Goal: Task Accomplishment & Management: Use online tool/utility

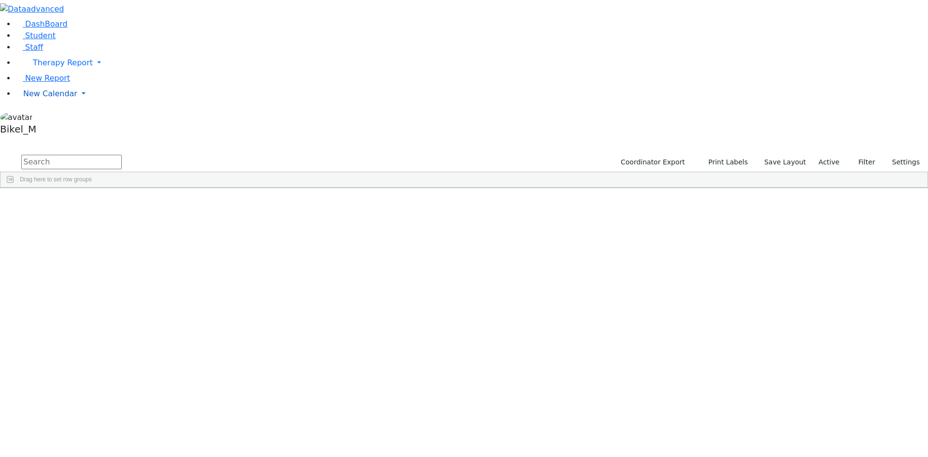
click at [55, 103] on link "New Calendar" at bounding box center [471, 93] width 912 height 19
click at [66, 119] on div "Calendar" at bounding box center [78, 113] width 114 height 12
click at [56, 98] on span "New Calendar" at bounding box center [50, 93] width 54 height 9
click at [134, 113] on icon at bounding box center [134, 113] width 0 height 0
click at [48, 98] on span "New Calendar" at bounding box center [50, 93] width 54 height 9
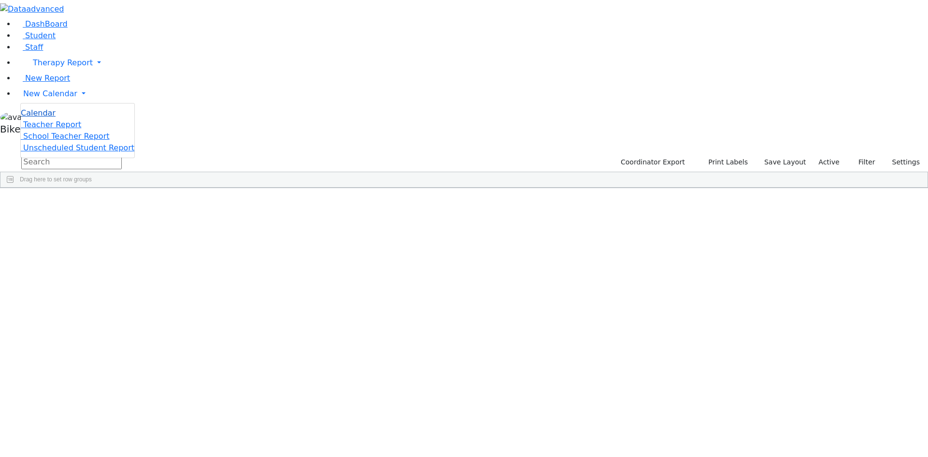
click at [45, 117] on span "Calendar" at bounding box center [38, 112] width 35 height 9
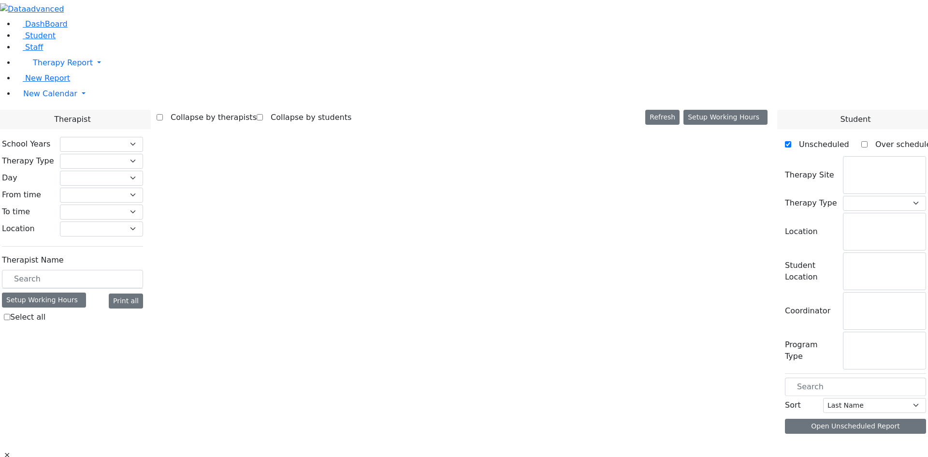
checkbox input "false"
select select "212"
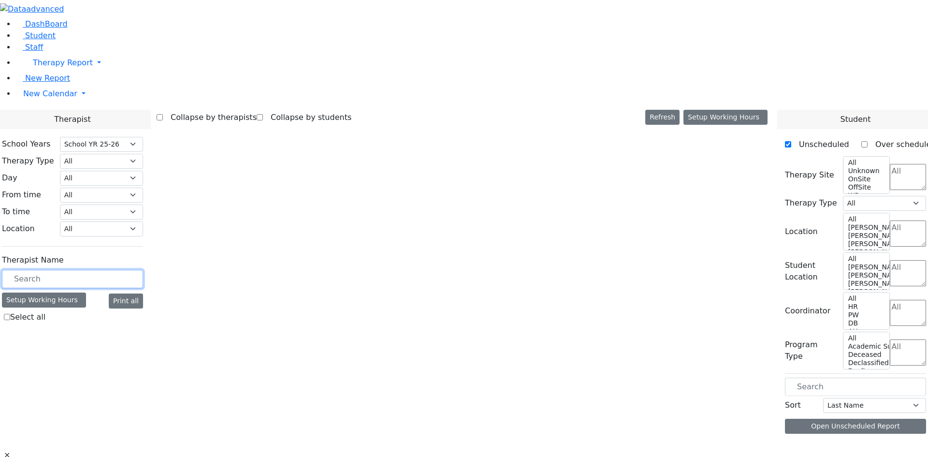
click at [128, 166] on body "Print Schedule Options Show Birthday Show Time Interval Show School Grad Pdf Sa…" at bounding box center [464, 240] width 928 height 480
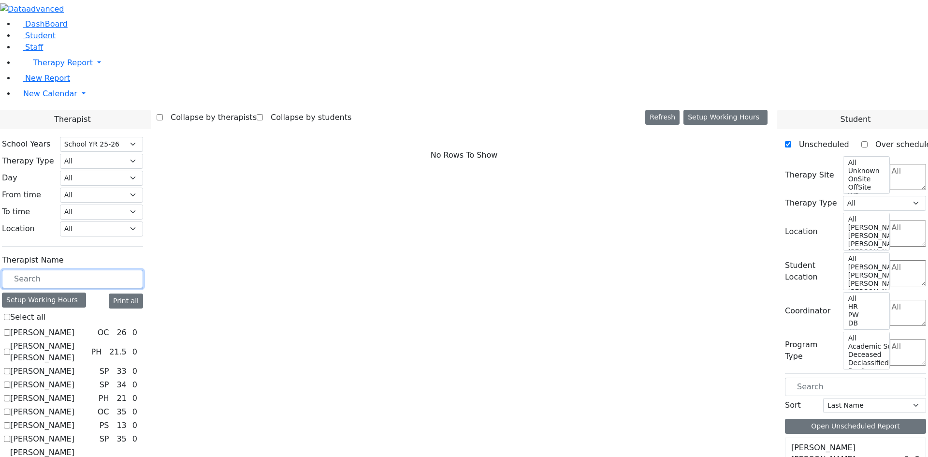
type input "t"
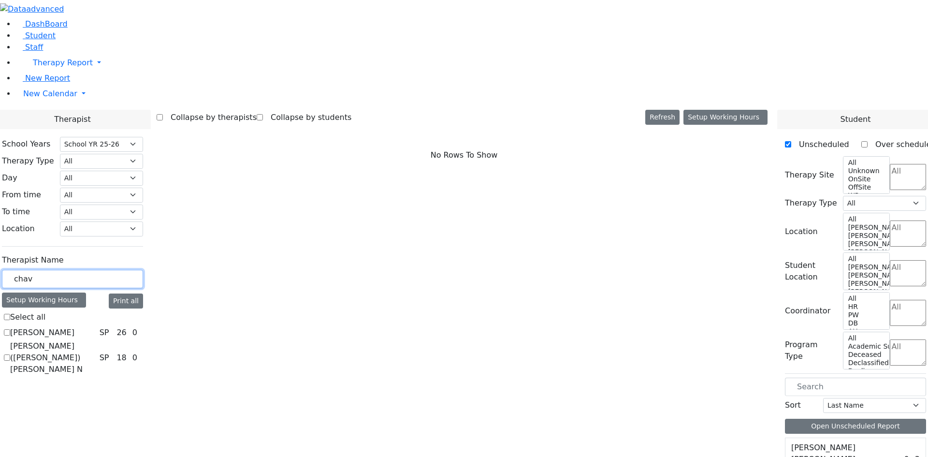
type input "chavy"
checkbox input "true"
type input "chav"
checkbox input "false"
type input "chav"
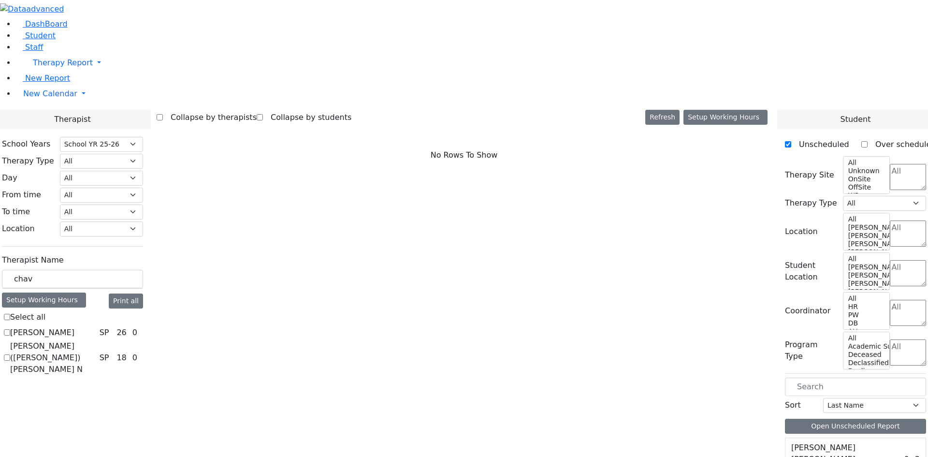
click at [42, 327] on label "[PERSON_NAME]" at bounding box center [42, 333] width 64 height 12
click at [10, 329] on input "[PERSON_NAME]" at bounding box center [7, 332] width 6 height 6
checkbox input "true"
select select "3"
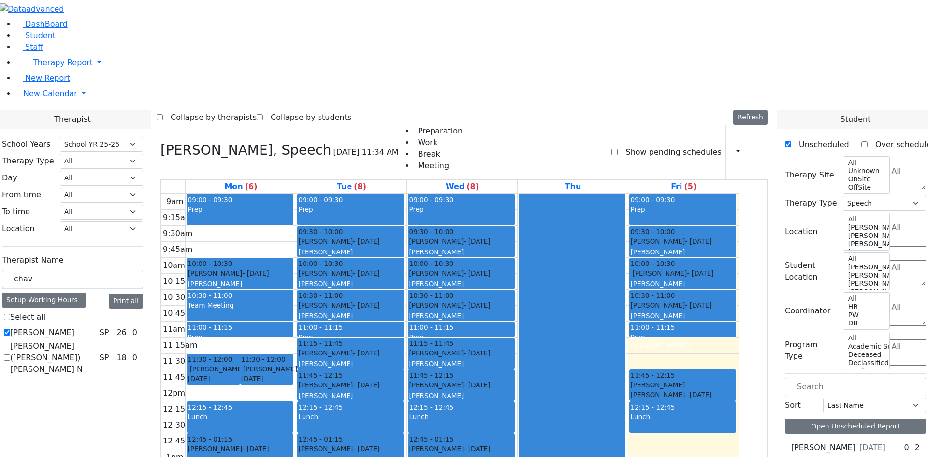
drag, startPoint x: 680, startPoint y: 215, endPoint x: 673, endPoint y: 170, distance: 45.1
click at [673, 194] on div "09:00 - 09:30 Prep 09:30 - 10:00 Samet Diny - 11/28/2017 Peymer Bracha 10:00 - …" at bounding box center [683, 385] width 111 height 383
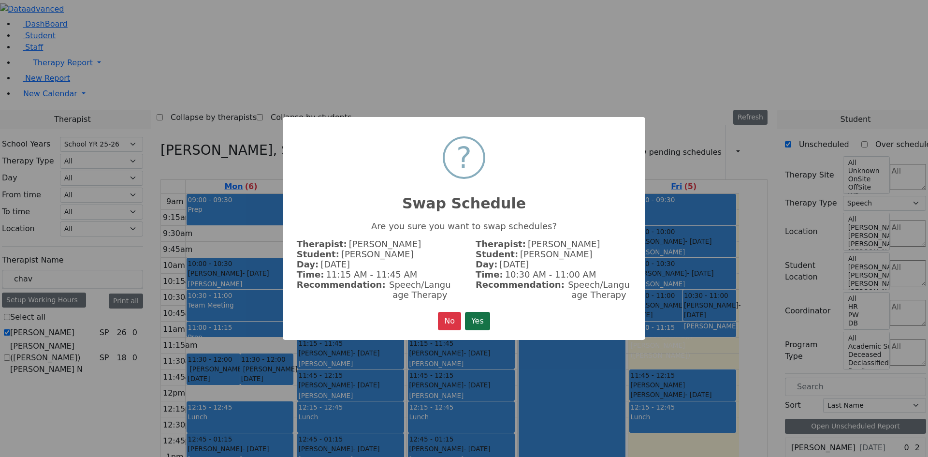
click at [484, 317] on button "Yes" at bounding box center [477, 321] width 25 height 18
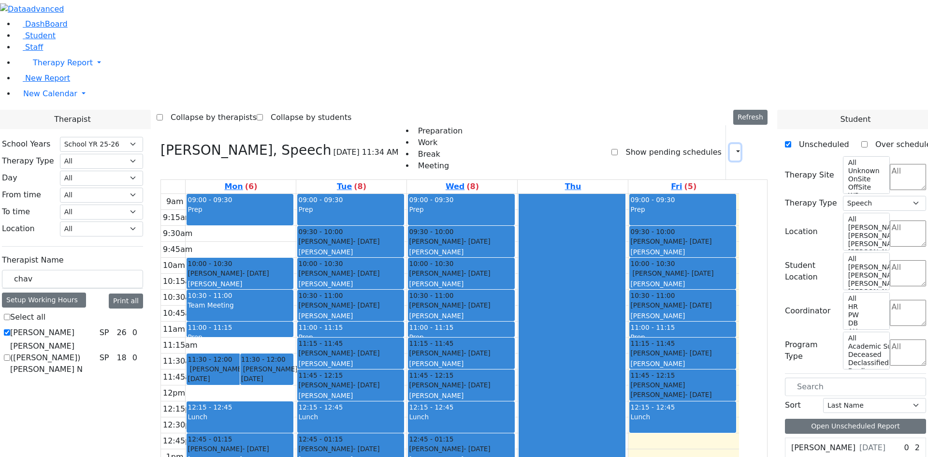
click at [730, 144] on button "button" at bounding box center [735, 152] width 11 height 16
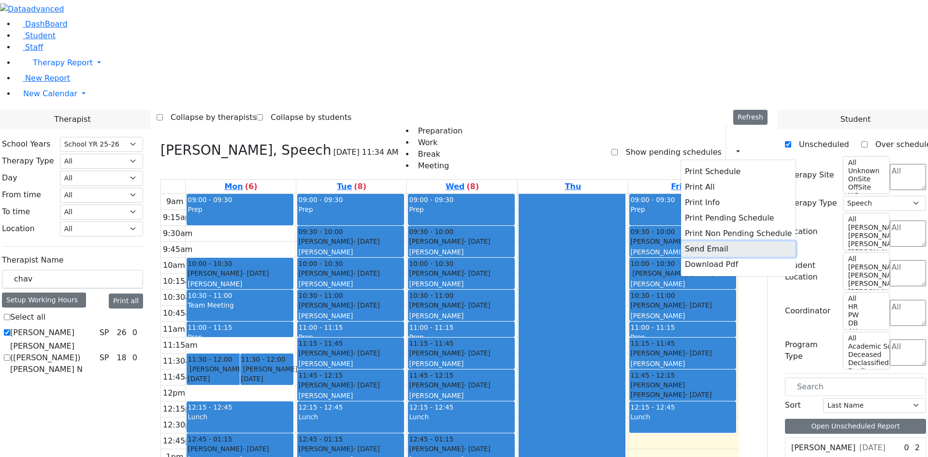
click at [690, 241] on button "Send Email" at bounding box center [738, 248] width 115 height 15
type input "C_Epstein@kjsd.k12.ny.us"
type textarea "Sent by Bikel_M This is schedule for Epstein Chava"
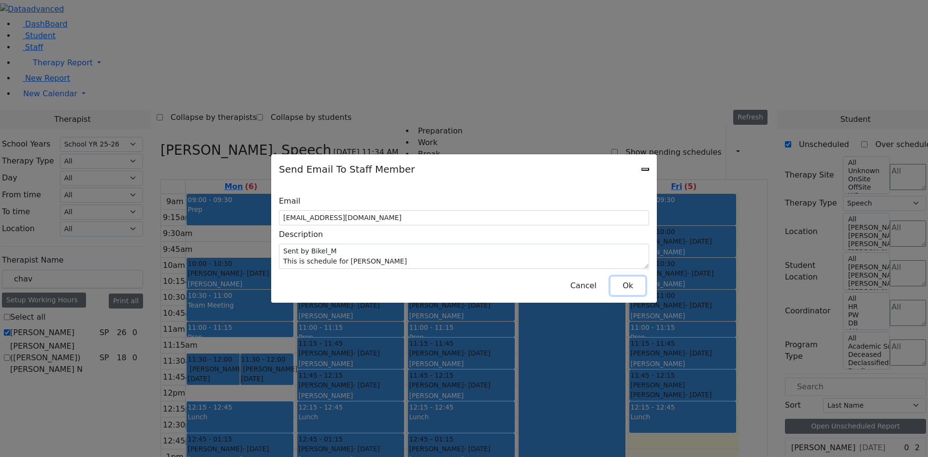
click at [619, 285] on button "Ok" at bounding box center [627, 285] width 35 height 18
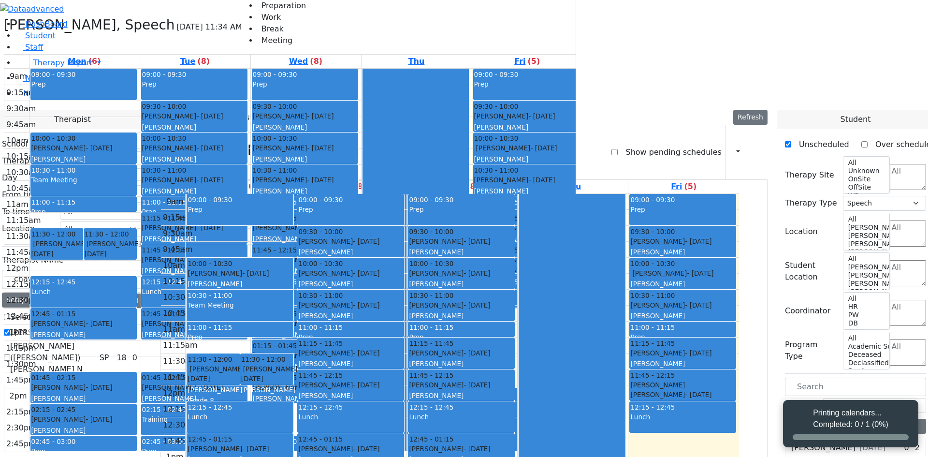
select select "212"
select select "3"
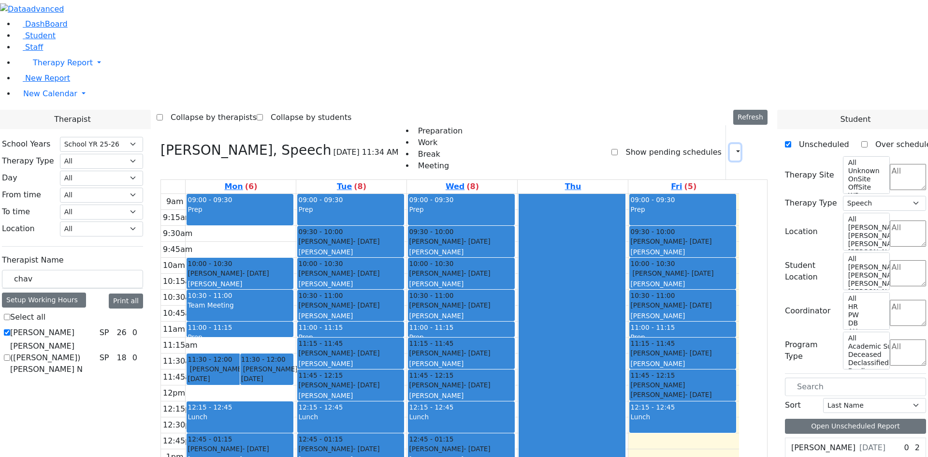
click at [730, 144] on button "button" at bounding box center [735, 152] width 11 height 16
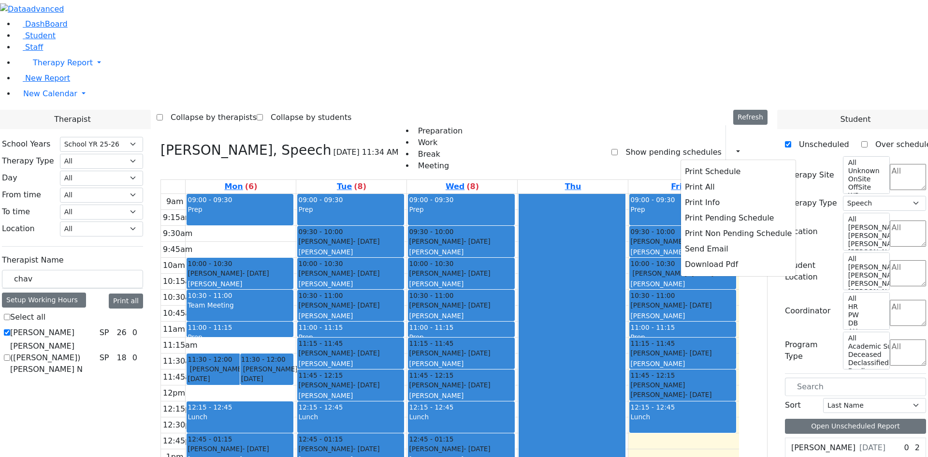
click at [550, 125] on div "Preparation Work Break Meeting Show pending schedules Print Schedule Print All …" at bounding box center [583, 152] width 369 height 54
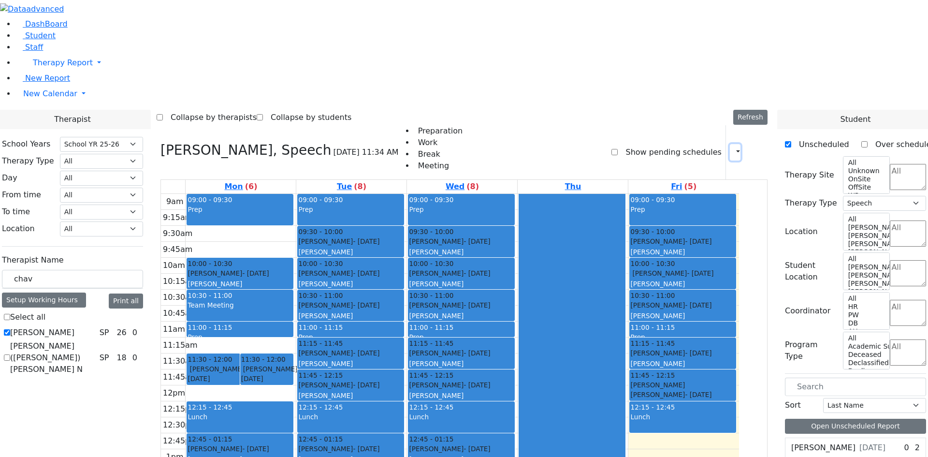
click at [730, 144] on button "button" at bounding box center [735, 152] width 11 height 16
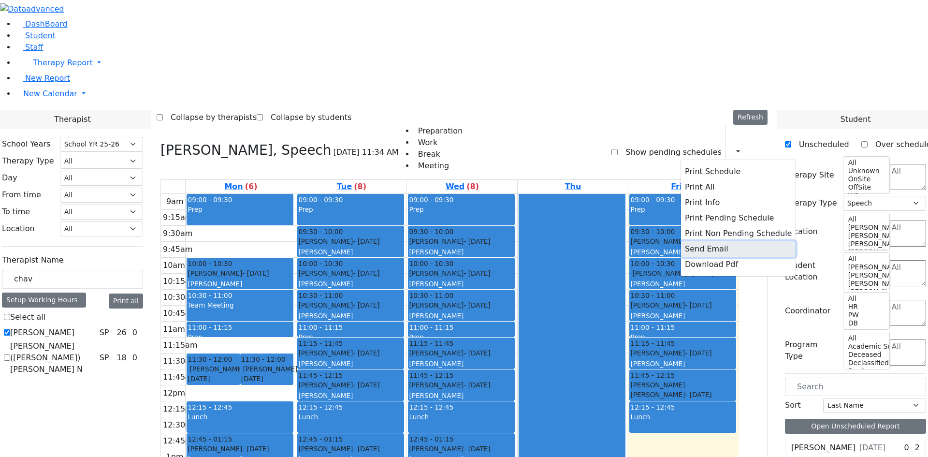
click at [696, 241] on button "Send Email" at bounding box center [738, 248] width 115 height 15
type input "C_Epstein@kjsd.k12.ny.us"
type textarea "Sent by Bikel_M This is schedule for Epstein Chava"
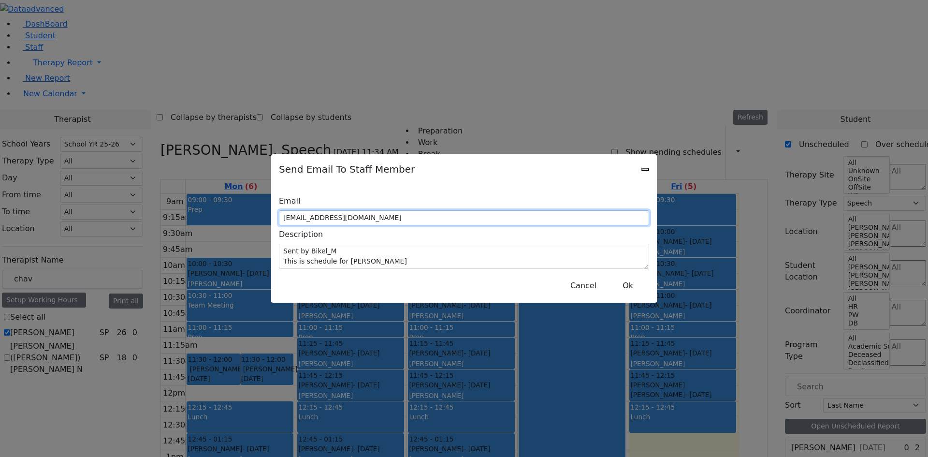
click at [456, 216] on input "C_Epstein@kjsd.k12.ny.us" at bounding box center [464, 217] width 370 height 15
drag, startPoint x: 456, startPoint y: 216, endPoint x: 345, endPoint y: 217, distance: 111.1
click at [345, 217] on div "Email C_Epstein@kjsd.k12.ny.us" at bounding box center [464, 208] width 370 height 33
click at [438, 215] on input "C_Epstein@kjsd.k12.ny.us" at bounding box center [464, 217] width 370 height 15
drag, startPoint x: 450, startPoint y: 215, endPoint x: 357, endPoint y: 215, distance: 93.3
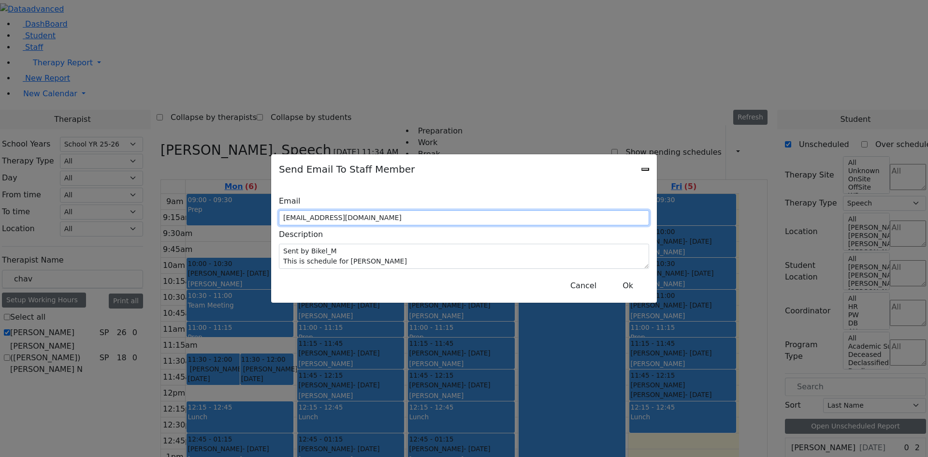
click at [357, 215] on input "C_Epstein@kjsd.k12.ny.us" at bounding box center [464, 217] width 370 height 15
paste input "M_Bikel"
type input "M_Bikel@kjsd.k12.ny.us"
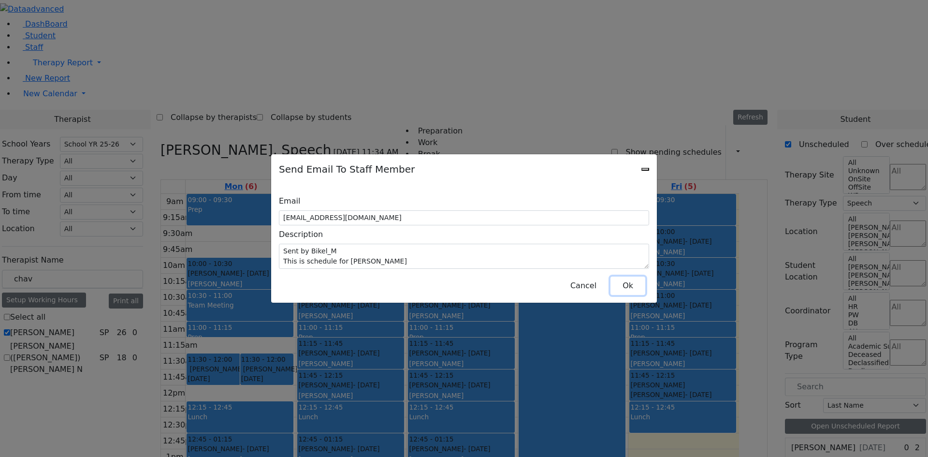
click at [624, 282] on button "Ok" at bounding box center [627, 285] width 35 height 18
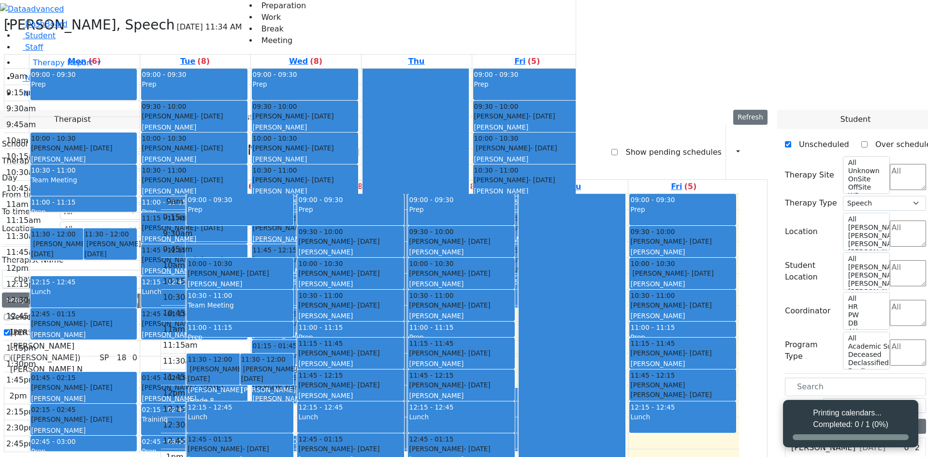
select select "212"
select select "3"
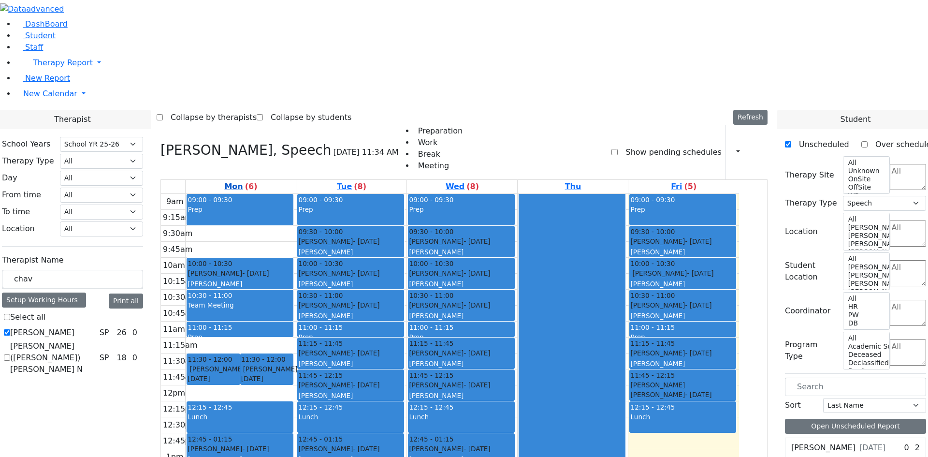
drag, startPoint x: 258, startPoint y: 115, endPoint x: 260, endPoint y: 48, distance: 67.2
click at [260, 179] on table "Mon (6) Tue (8) Wed (8) Thu Fri (5) 9am 9:15am 9:30am 9:45am 10am 10:15am 10:30…" at bounding box center [463, 378] width 607 height 398
drag, startPoint x: 245, startPoint y: 97, endPoint x: 255, endPoint y: 113, distance: 18.9
click at [255, 194] on div "9am 9:15am 9:30am 9:45am 10am 10:15am 10:30am 10:45am 11am 11:15am 11:30am 11:4…" at bounding box center [450, 385] width 578 height 383
click at [261, 258] on div "9am 9:15am 9:30am 9:45am 10am 10:15am 10:30am 10:45am 11am 11:15am 11:30am 11:4…" at bounding box center [450, 385] width 578 height 383
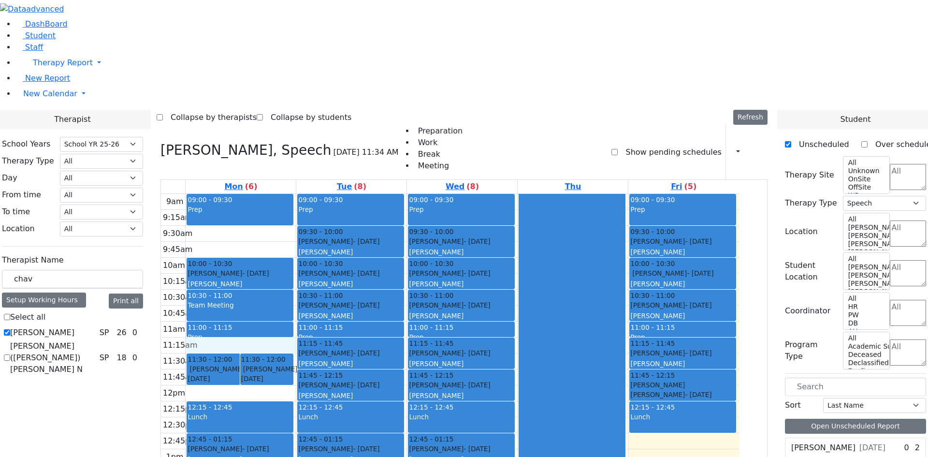
click at [251, 216] on div "9am 9:15am 9:30am 9:45am 10am 10:15am 10:30am 10:45am 11am 11:15am 11:30am 11:4…" at bounding box center [450, 385] width 578 height 383
drag, startPoint x: 677, startPoint y: 370, endPoint x: 668, endPoint y: 281, distance: 88.9
click at [668, 281] on div "9am 9:15am 9:30am 9:45am 10am 10:15am 10:30am 10:45am 11am 11:15am 11:30am 11:4…" at bounding box center [450, 385] width 578 height 383
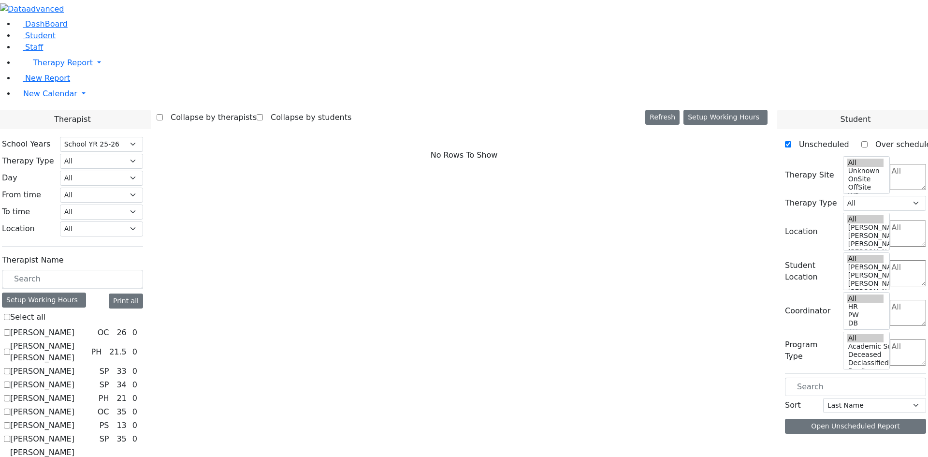
select select "212"
click at [30, 40] on span "Student" at bounding box center [40, 35] width 30 height 9
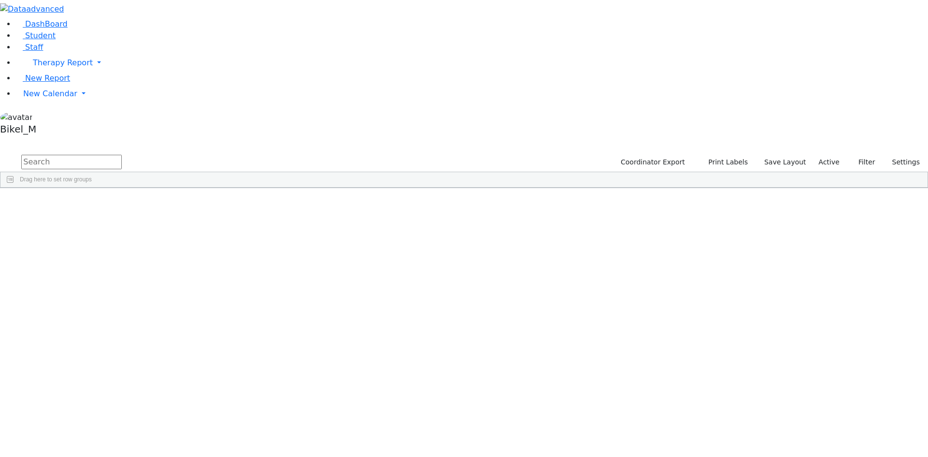
click at [122, 155] on input "text" at bounding box center [71, 162] width 101 height 14
type input "ko"
type input "lak"
click at [123, 285] on div "Kolakowski" at bounding box center [92, 292] width 61 height 14
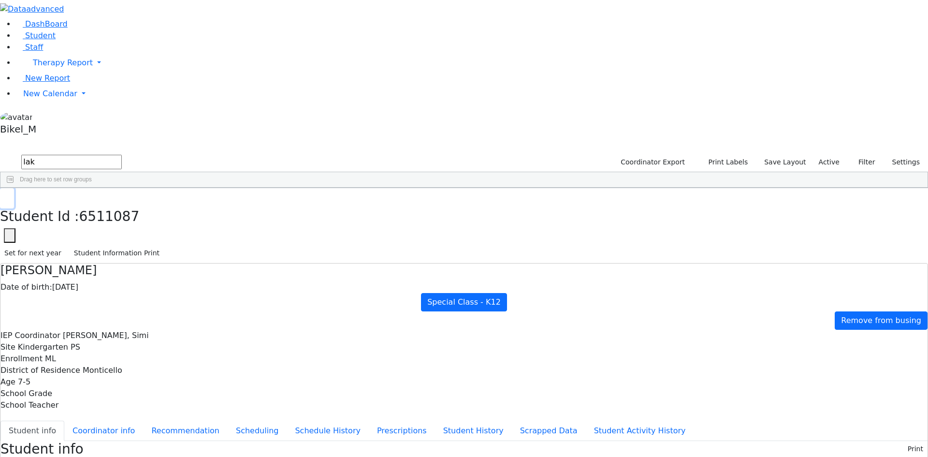
click at [14, 188] on button "button" at bounding box center [7, 198] width 14 height 20
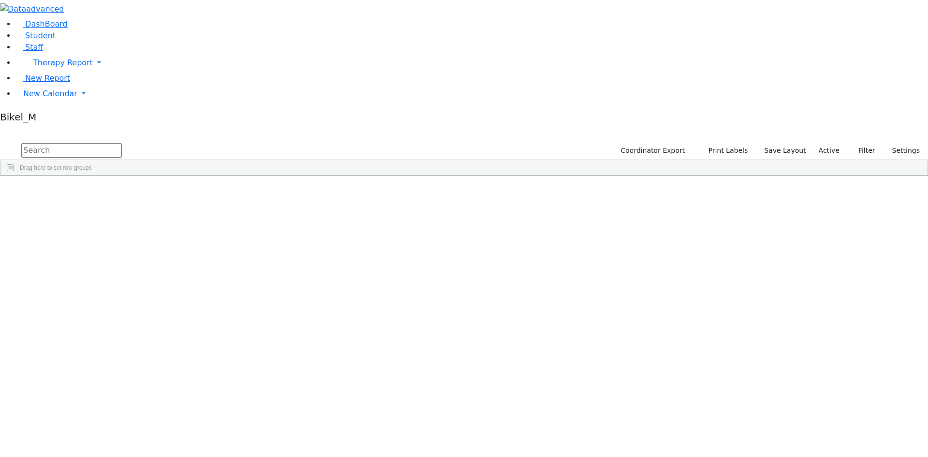
click at [122, 143] on input "text" at bounding box center [71, 150] width 101 height 14
type input "mend"
click at [123, 273] on div "[PERSON_NAME]" at bounding box center [92, 280] width 61 height 14
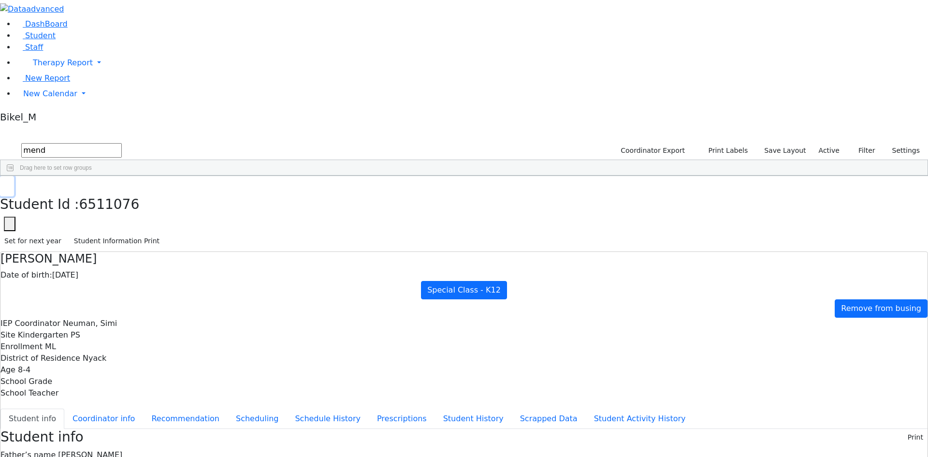
click at [14, 176] on button "button" at bounding box center [7, 186] width 14 height 20
drag, startPoint x: 173, startPoint y: 43, endPoint x: 139, endPoint y: 44, distance: 34.3
click at [122, 143] on input "mend" at bounding box center [71, 150] width 101 height 14
